Goal: Information Seeking & Learning: Learn about a topic

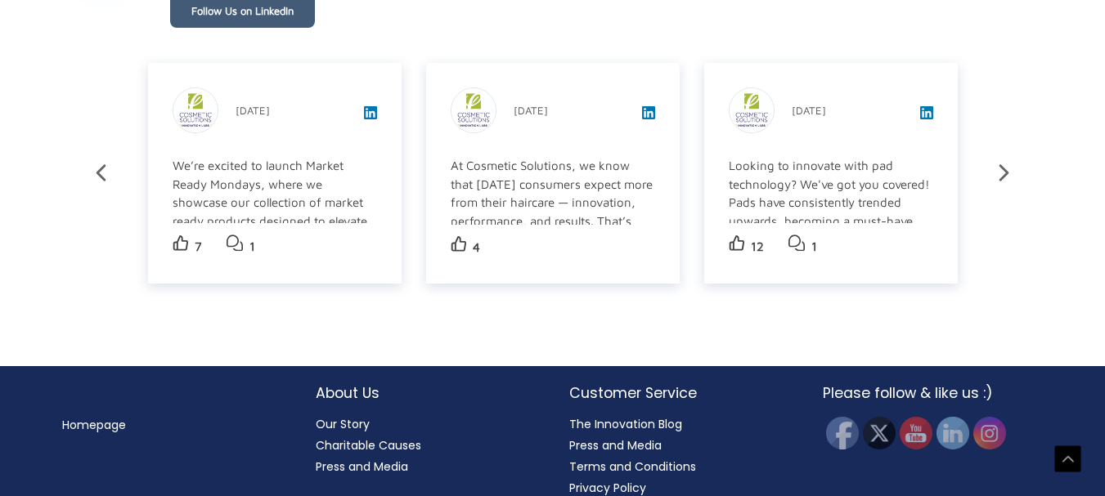
scroll to position [2907, 0]
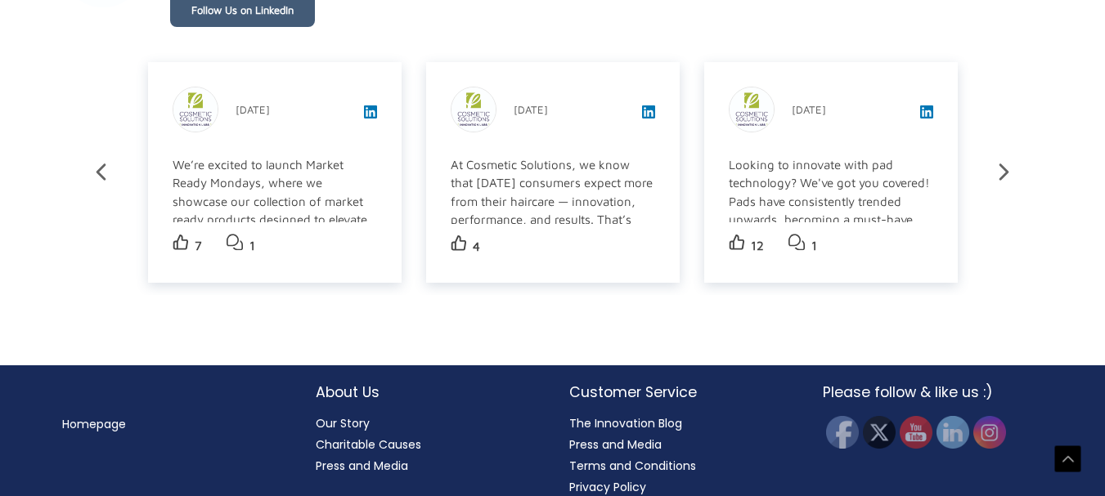
click at [602, 479] on link "Privacy Policy" at bounding box center [607, 487] width 77 height 16
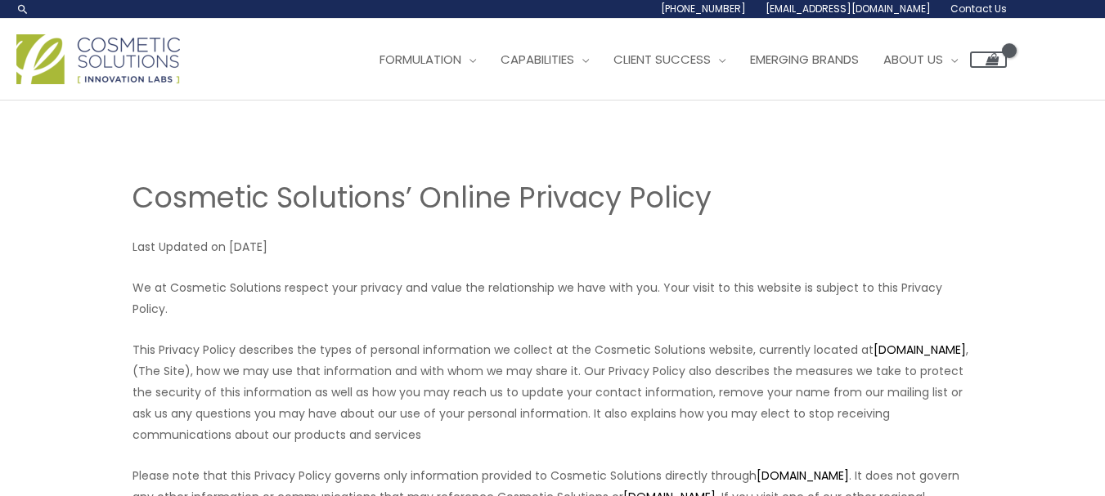
click at [173, 286] on p "We at Cosmetic Solutions respect your privacy and value the relationship we hav…" at bounding box center [553, 298] width 841 height 43
drag, startPoint x: 173, startPoint y: 286, endPoint x: 248, endPoint y: 291, distance: 75.4
click at [248, 291] on p "We at Cosmetic Solutions respect your privacy and value the relationship we hav…" at bounding box center [553, 298] width 841 height 43
copy p "Cosmetic Solutions"
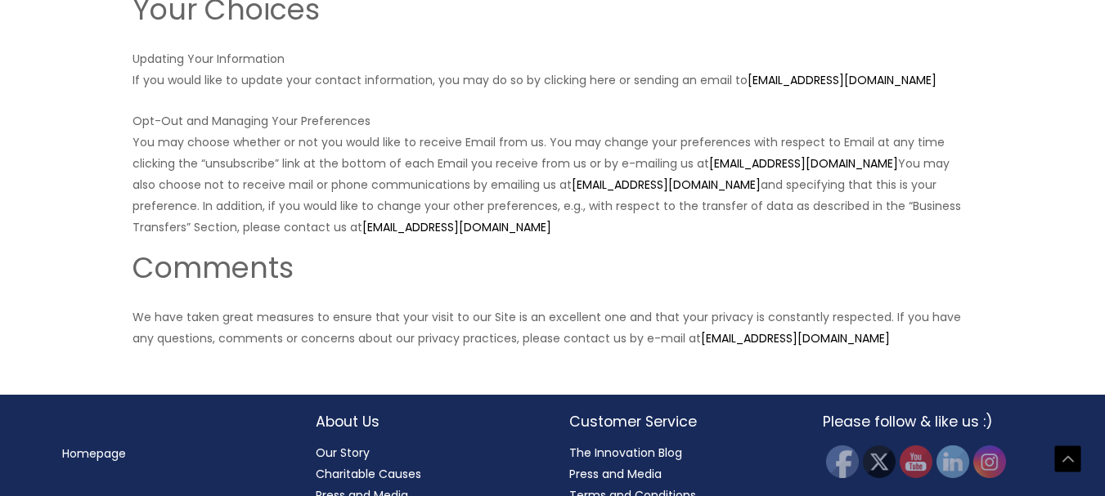
scroll to position [3082, 0]
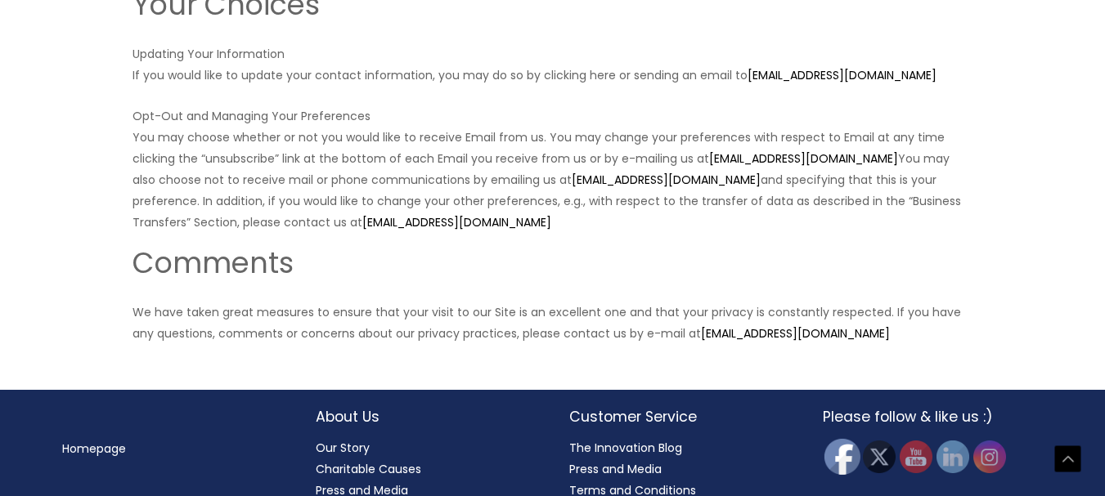
click at [850, 439] on img at bounding box center [842, 457] width 36 height 36
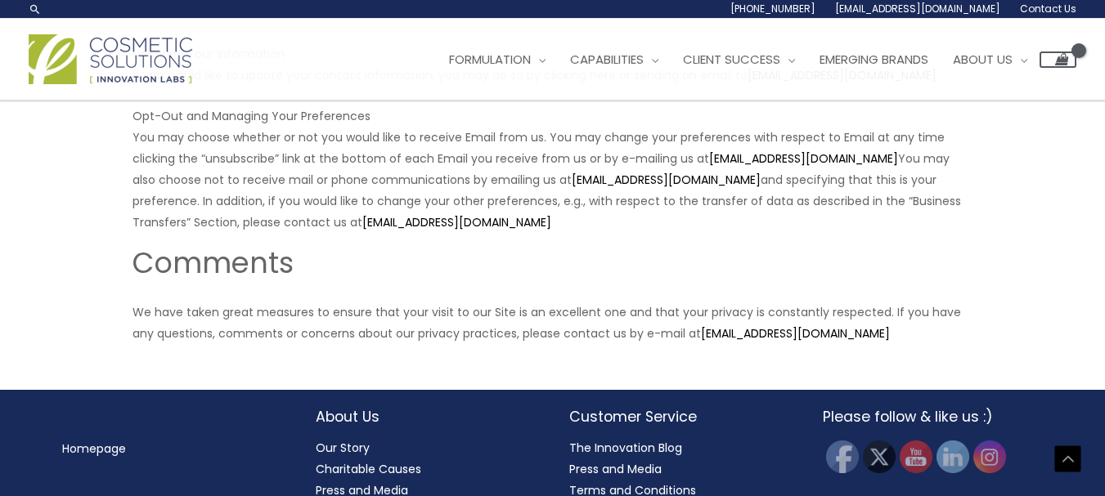
scroll to position [2755, 0]
